Goal: Task Accomplishment & Management: Complete application form

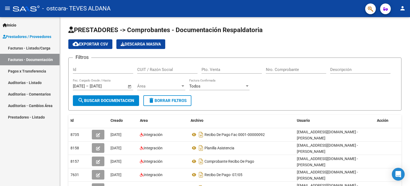
drag, startPoint x: 32, startPoint y: 47, endPoint x: 29, endPoint y: 47, distance: 2.7
click at [32, 47] on link "Facturas - Listado/Carga" at bounding box center [30, 47] width 60 height 11
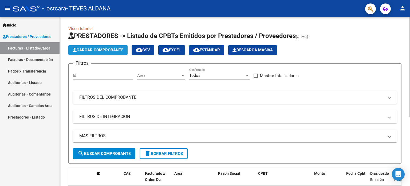
click at [107, 51] on span "Cargar Comprobante" at bounding box center [98, 50] width 51 height 5
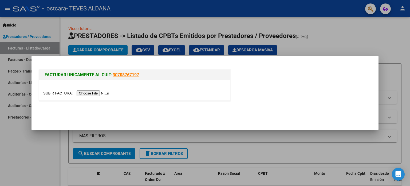
click at [100, 93] on input "file" at bounding box center [77, 93] width 68 height 6
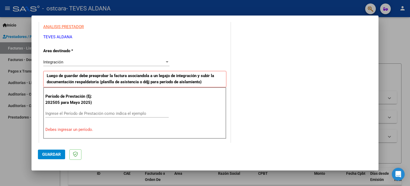
scroll to position [107, 0]
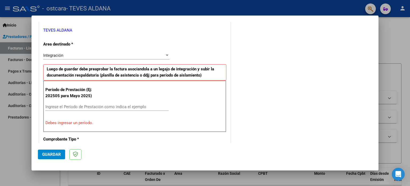
click at [66, 107] on input "Ingrese el Período de Prestación como indica el ejemplo" at bounding box center [106, 106] width 123 height 5
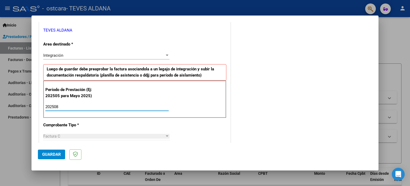
type input "202508"
click at [58, 96] on p "Período de Prestación (Ej: 202505 para Mayo 2025)" at bounding box center [72, 93] width 54 height 12
click at [84, 107] on input "202508" at bounding box center [106, 106] width 123 height 5
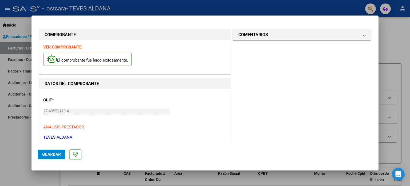
scroll to position [53, 0]
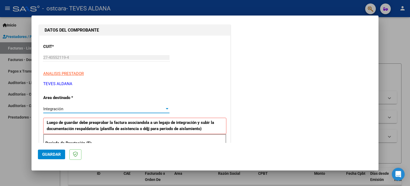
click at [61, 109] on span "Integración" at bounding box center [53, 108] width 20 height 5
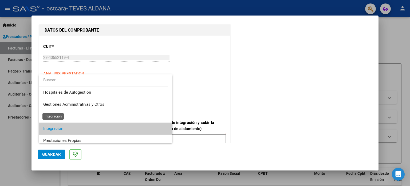
scroll to position [20, 0]
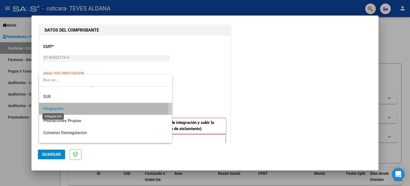
click at [61, 109] on span "Integración" at bounding box center [53, 108] width 20 height 5
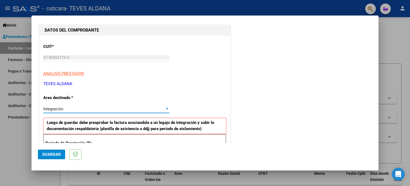
click at [53, 153] on span "Guardar" at bounding box center [51, 154] width 19 height 5
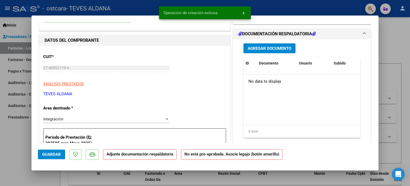
scroll to position [0, 0]
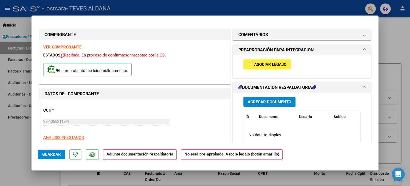
click at [248, 63] on mat-icon "add" at bounding box center [251, 64] width 6 height 6
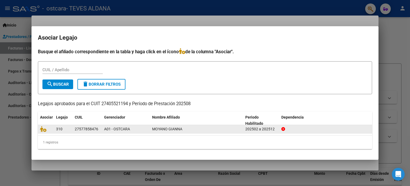
click at [199, 130] on div "MOYANO GIANNA" at bounding box center [196, 129] width 89 height 6
click at [80, 127] on div "27577858476" at bounding box center [87, 129] width 24 height 6
click at [111, 129] on span "A01 - OSTCARA" at bounding box center [117, 129] width 26 height 4
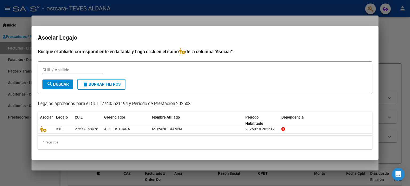
click at [383, 47] on div at bounding box center [205, 93] width 410 height 186
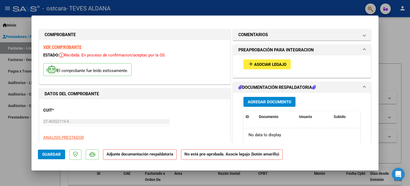
click at [254, 64] on span "Asociar Legajo" at bounding box center [270, 64] width 32 height 5
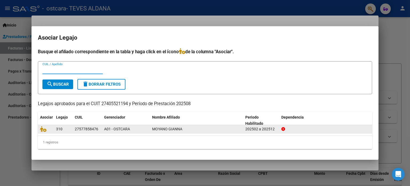
click at [49, 130] on div at bounding box center [46, 129] width 12 height 6
click at [71, 128] on datatable-body-cell "310" at bounding box center [63, 129] width 19 height 8
click at [278, 127] on datatable-body-cell "202502 a 202512" at bounding box center [261, 129] width 36 height 8
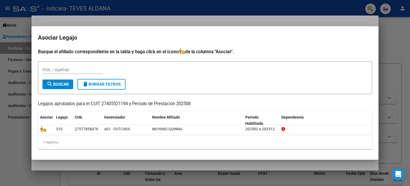
click at [60, 69] on input "CUIL / Apellido" at bounding box center [72, 69] width 60 height 5
click at [61, 81] on button "search Buscar" at bounding box center [57, 84] width 31 height 10
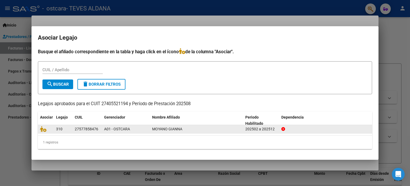
click at [104, 128] on datatable-body-cell "A01 - OSTCARA" at bounding box center [126, 129] width 48 height 8
click at [121, 130] on span "A01 - OSTCARA" at bounding box center [117, 129] width 26 height 4
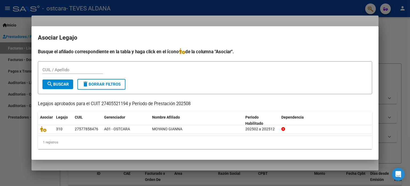
click at [408, 115] on div at bounding box center [205, 93] width 410 height 186
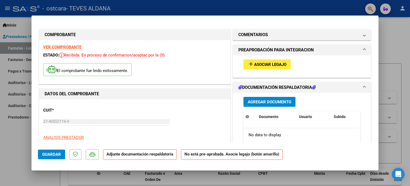
click at [204, 66] on div "El comprobante fue leído exitosamente." at bounding box center [134, 70] width 183 height 20
click at [248, 64] on mat-icon "add" at bounding box center [251, 64] width 6 height 6
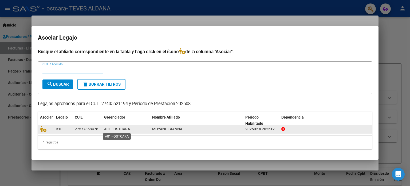
click at [109, 129] on span "A01 - OSTCARA" at bounding box center [117, 129] width 26 height 4
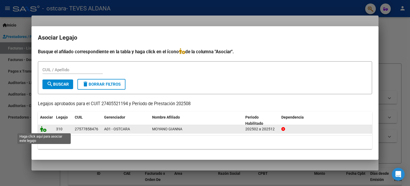
click at [45, 130] on icon at bounding box center [43, 129] width 6 height 6
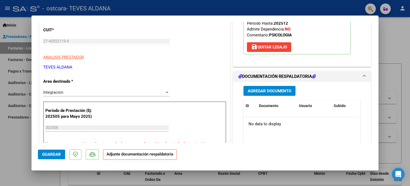
scroll to position [53, 0]
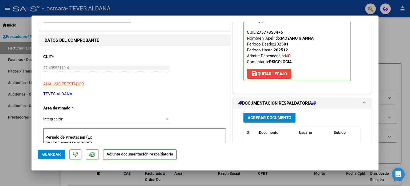
click at [285, 44] on strong "202501" at bounding box center [281, 44] width 14 height 5
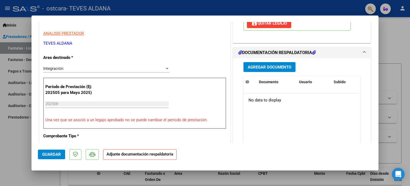
scroll to position [107, 0]
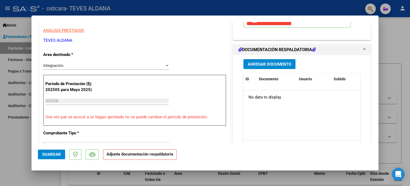
click at [277, 64] on span "Agregar Documento" at bounding box center [270, 64] width 44 height 5
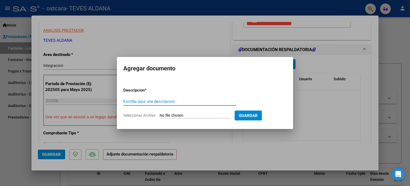
click at [144, 101] on input "Escriba aquí una descripcion" at bounding box center [179, 101] width 113 height 5
type input "p"
type input "Planilla de asistencia"
click at [138, 115] on span "Seleccionar Archivo" at bounding box center [139, 115] width 32 height 4
click at [160, 115] on input "Seleccionar Archivo" at bounding box center [195, 115] width 71 height 5
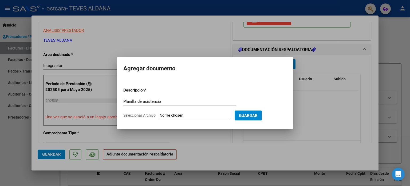
type input "C:\fakepath\ASISTENCIA AGOSTO [PERSON_NAME].pdf"
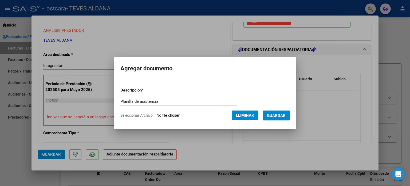
click at [276, 114] on span "Guardar" at bounding box center [276, 115] width 19 height 5
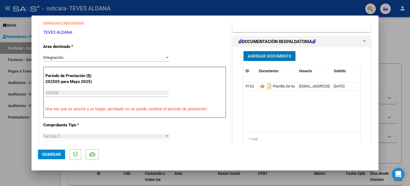
scroll to position [134, 0]
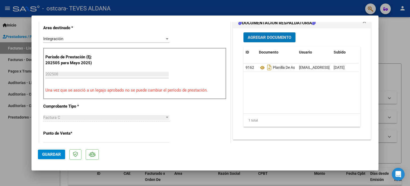
click at [272, 33] on button "Agregar Documento" at bounding box center [270, 37] width 52 height 10
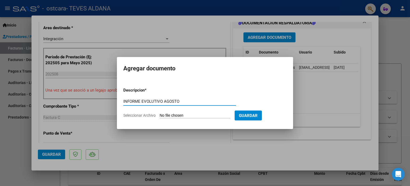
type input "INFORME EVOLUTIVO AGOSTO"
click at [148, 115] on span "Seleccionar Archivo" at bounding box center [139, 115] width 32 height 4
click at [160, 115] on input "Seleccionar Archivo" at bounding box center [195, 115] width 71 height 5
type input "C:\fakepath\INFORME EVOLUTIVO [PERSON_NAME].pdf"
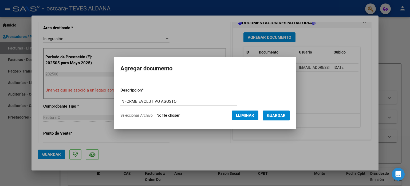
click at [282, 117] on span "Guardar" at bounding box center [276, 115] width 19 height 5
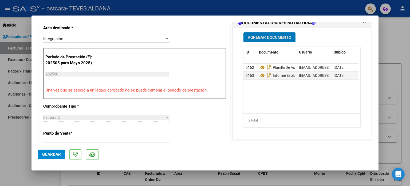
click at [52, 156] on span "Guardar" at bounding box center [51, 154] width 19 height 5
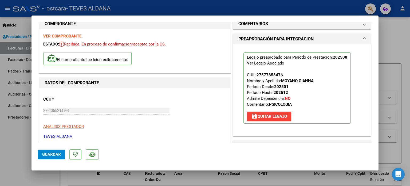
scroll to position [0, 0]
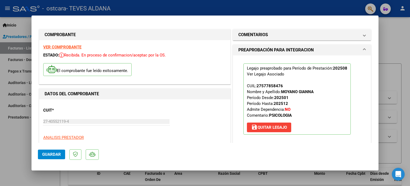
click at [66, 47] on strong "VER COMPROBANTE" at bounding box center [62, 47] width 38 height 5
click at [409, 58] on div at bounding box center [205, 93] width 410 height 186
type input "$ 0,00"
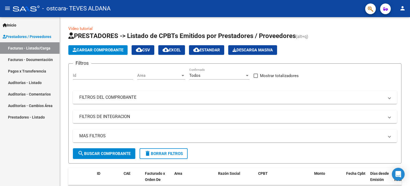
click at [18, 61] on link "Facturas - Documentación" at bounding box center [30, 59] width 60 height 11
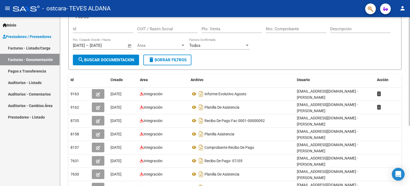
scroll to position [53, 0]
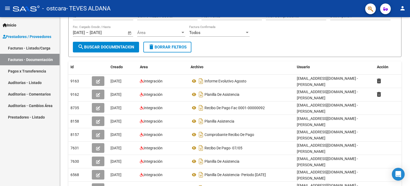
click at [25, 46] on link "Facturas - Listado/Carga" at bounding box center [30, 47] width 60 height 11
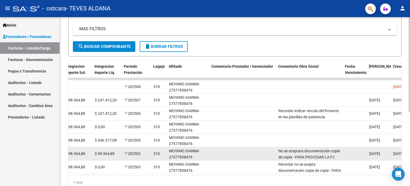
scroll to position [0, 640]
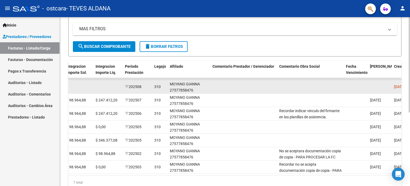
click at [206, 90] on div "MOYANO GIANNA 27577858476" at bounding box center [189, 87] width 38 height 12
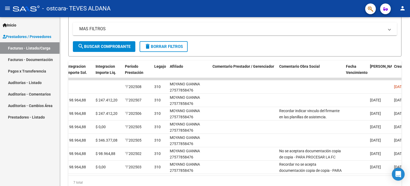
click at [32, 63] on link "Facturas - Documentación" at bounding box center [30, 59] width 60 height 11
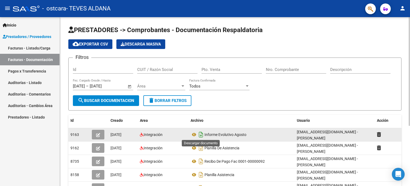
click at [202, 132] on icon "Descargar documento" at bounding box center [201, 134] width 7 height 9
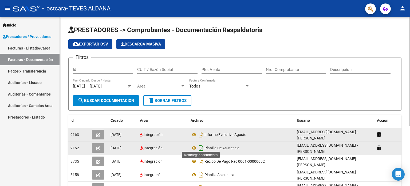
click at [200, 145] on icon "Descargar documento" at bounding box center [201, 147] width 7 height 9
